Goal: Find specific page/section: Find specific page/section

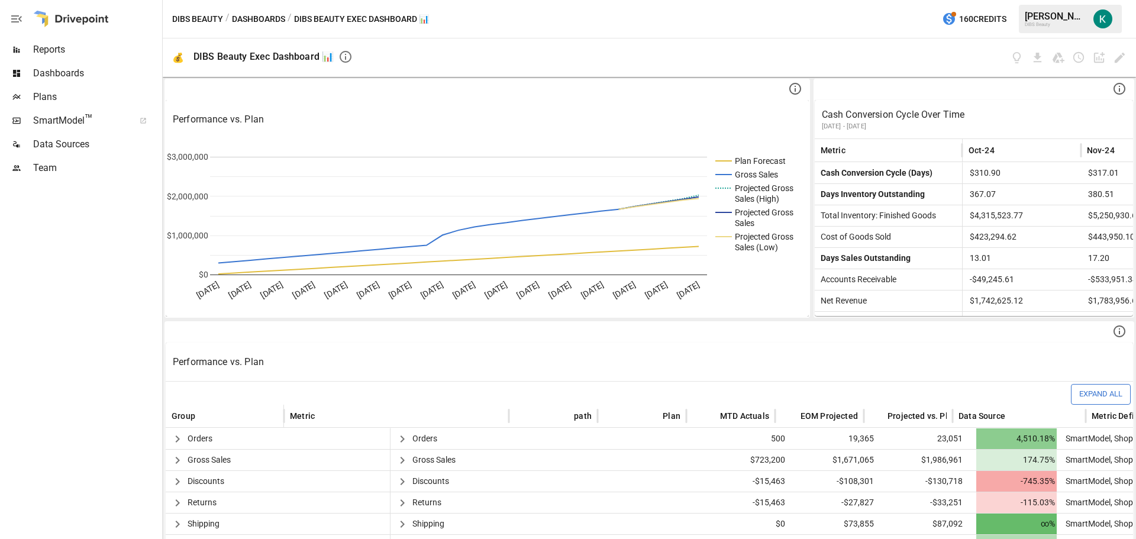
click at [58, 50] on span "Reports" at bounding box center [96, 50] width 127 height 14
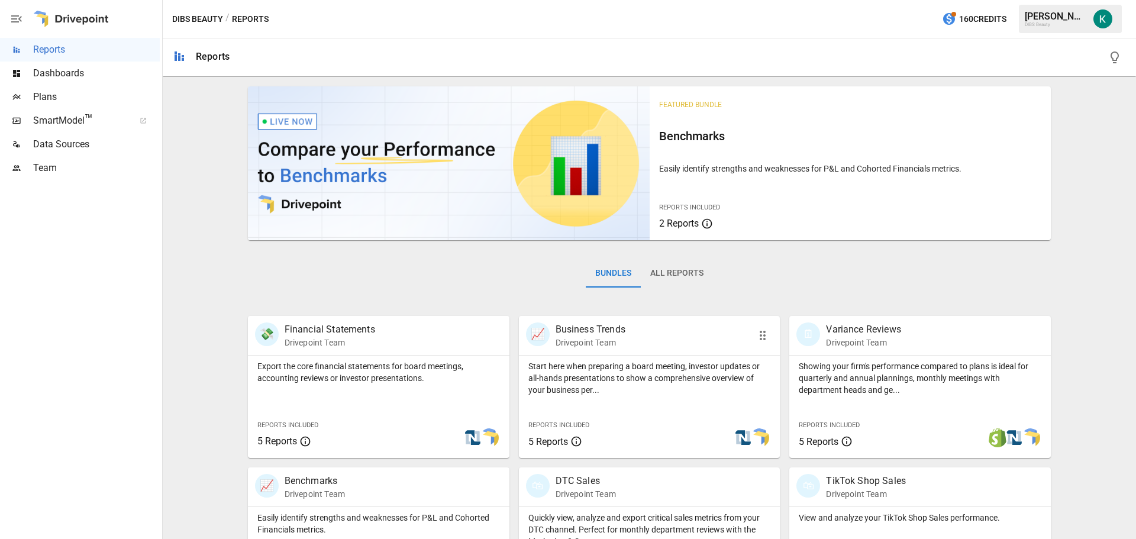
click at [629, 382] on p "Start here when preparing a board meeting, investor updates or all-hands presen…" at bounding box center [649, 377] width 243 height 35
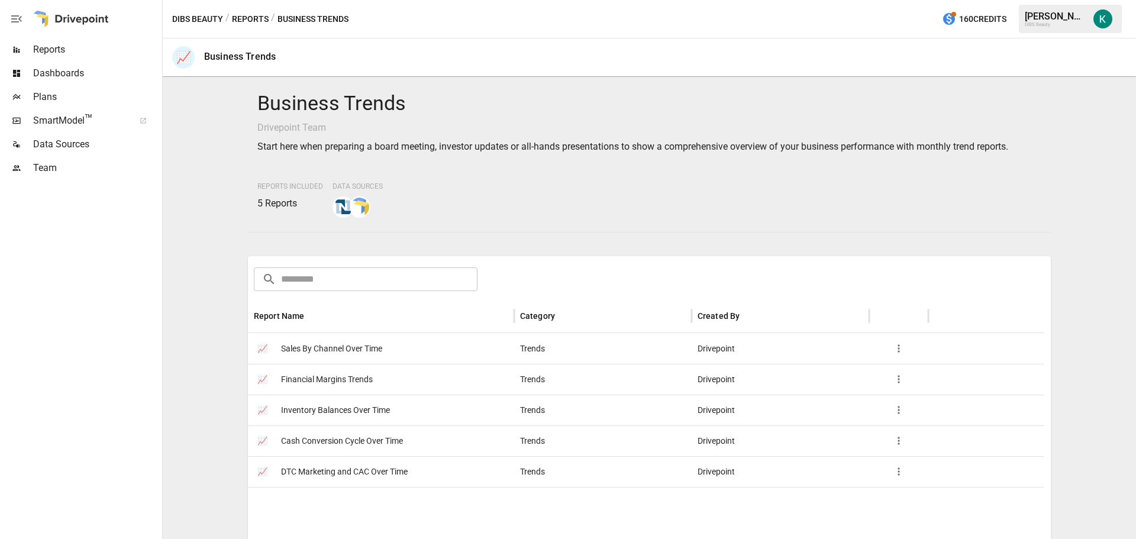
click at [331, 351] on span "Sales By Channel Over Time" at bounding box center [331, 349] width 101 height 30
click at [335, 350] on span "Sales By Channel Over Time" at bounding box center [331, 349] width 101 height 30
